Goal: Find specific page/section: Find specific page/section

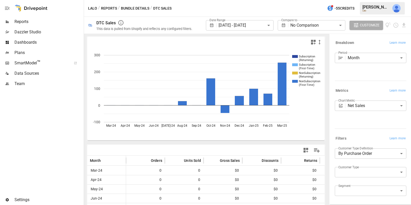
click at [108, 6] on button "Reports" at bounding box center [109, 8] width 16 height 6
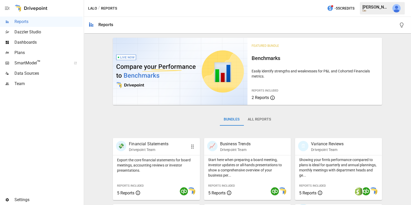
scroll to position [129, 0]
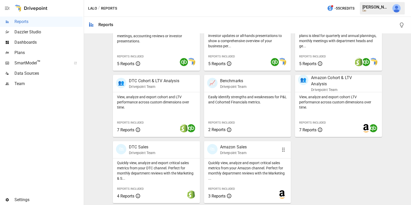
click at [239, 154] on p "Drivepoint Team" at bounding box center [233, 152] width 27 height 5
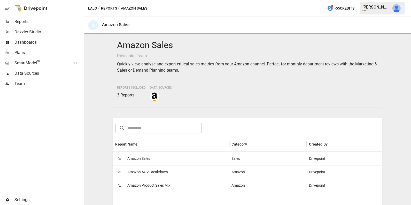
click at [174, 160] on div "🛍 Amazon Sales" at bounding box center [171, 158] width 116 height 13
